Goal: Task Accomplishment & Management: Check status

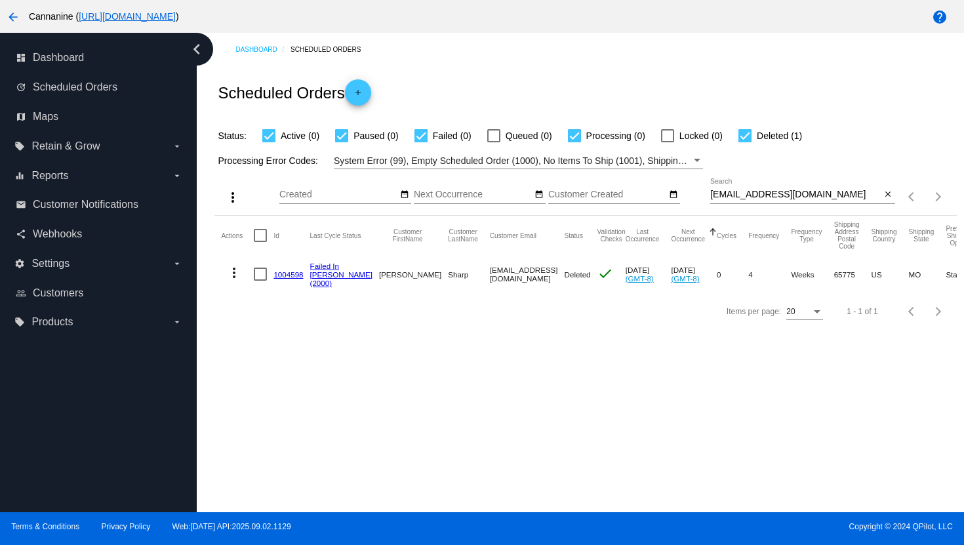
click at [734, 189] on div "[EMAIL_ADDRESS][DOMAIN_NAME] Search" at bounding box center [795, 191] width 171 height 26
click at [734, 191] on input "[EMAIL_ADDRESS][DOMAIN_NAME]" at bounding box center [795, 194] width 171 height 10
click at [738, 192] on input "[EMAIL_ADDRESS][DOMAIN_NAME]" at bounding box center [795, 194] width 171 height 10
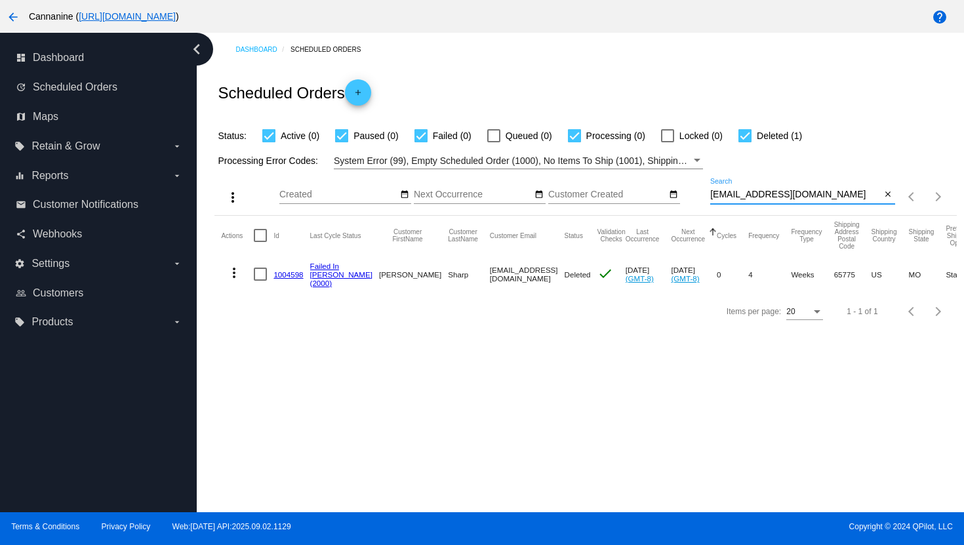
click at [738, 192] on input "[EMAIL_ADDRESS][DOMAIN_NAME]" at bounding box center [795, 194] width 171 height 10
paste input "morgan_layne12@hot"
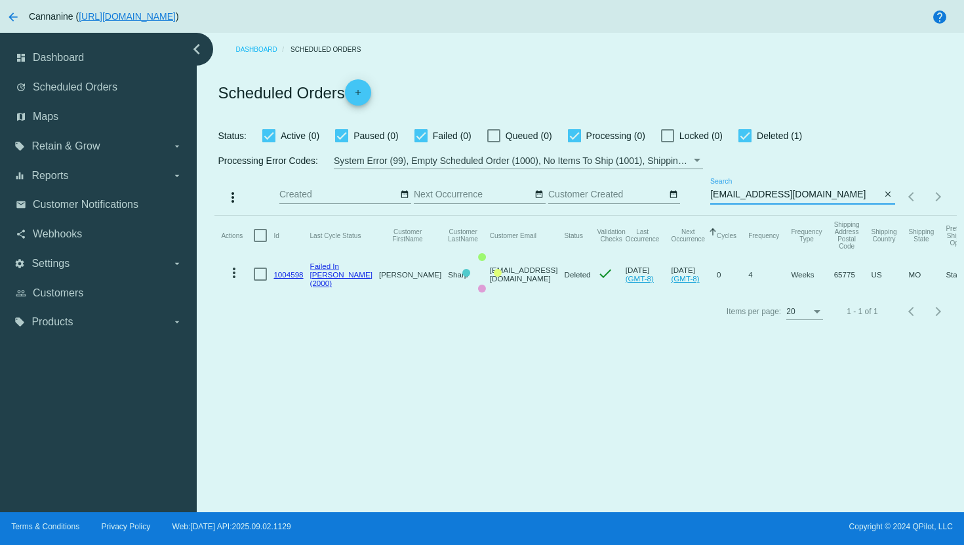
type input "[EMAIL_ADDRESS][DOMAIN_NAME]"
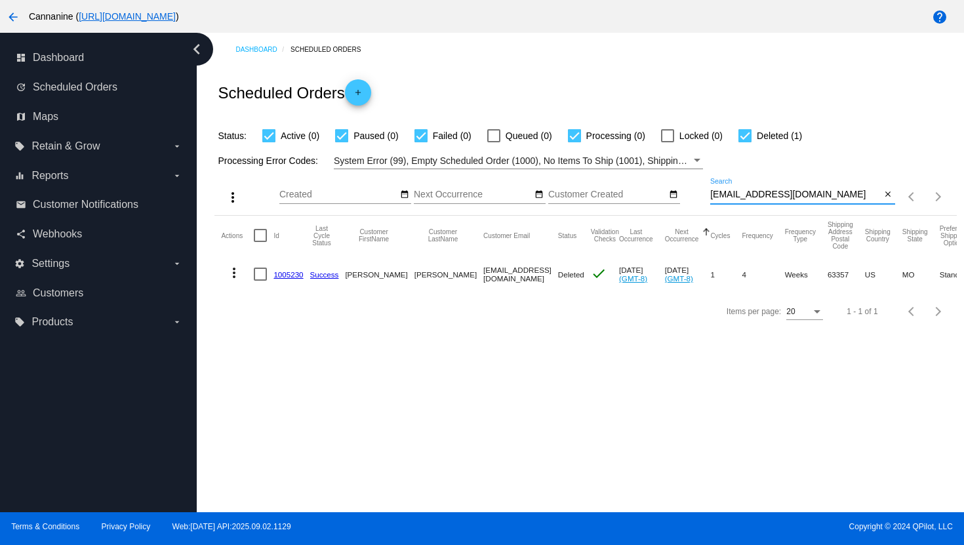
click at [228, 278] on mat-icon "more_vert" at bounding box center [234, 273] width 16 height 16
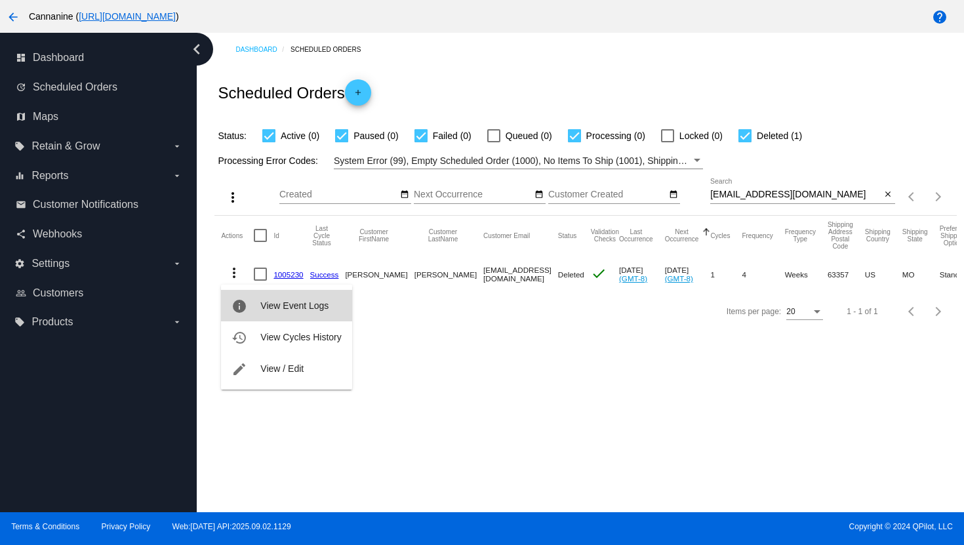
click at [268, 304] on span "View Event Logs" at bounding box center [294, 305] width 68 height 10
